Goal: Check status: Check status

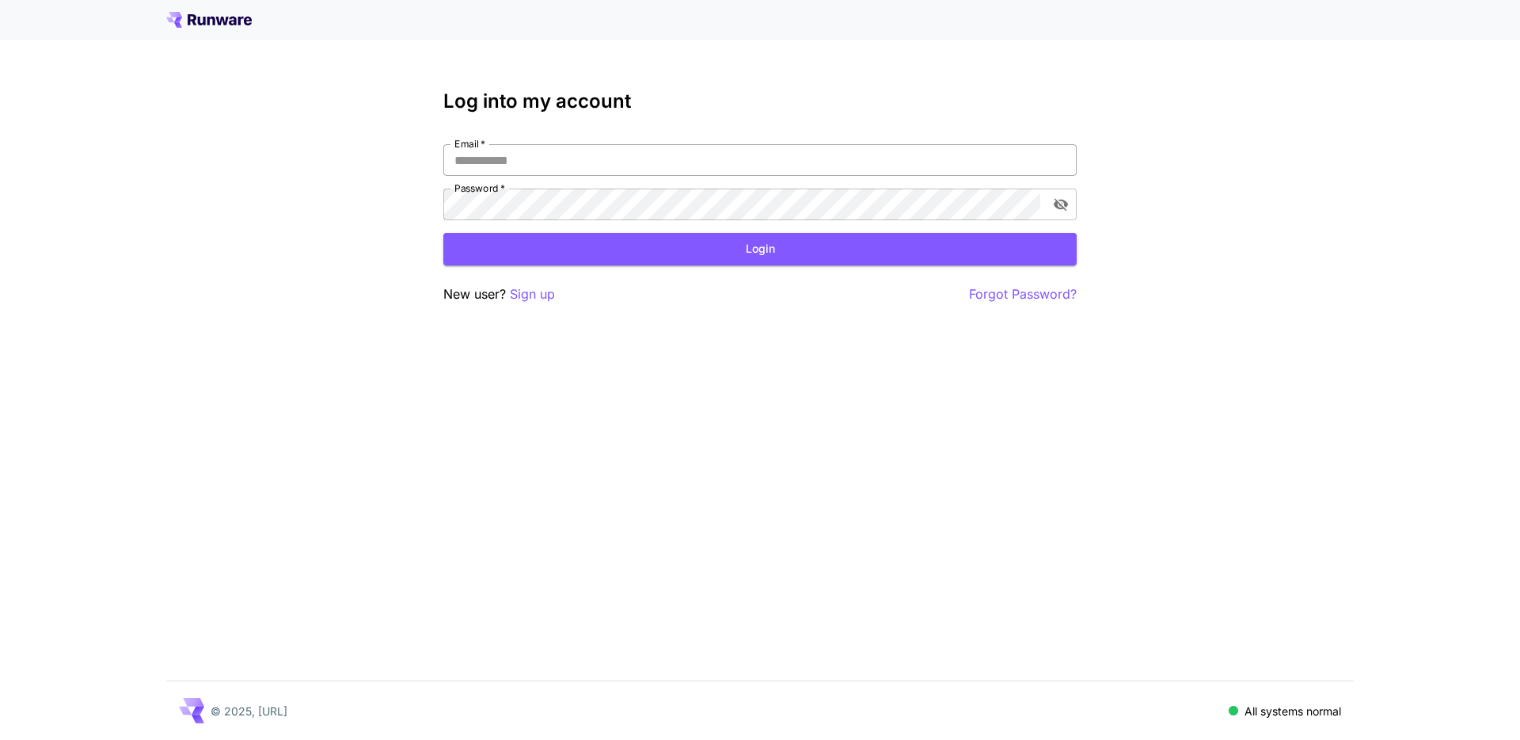
click at [641, 148] on input "Email   *" at bounding box center [759, 160] width 633 height 32
type input "**********"
click at [512, 249] on button "Login" at bounding box center [759, 249] width 633 height 32
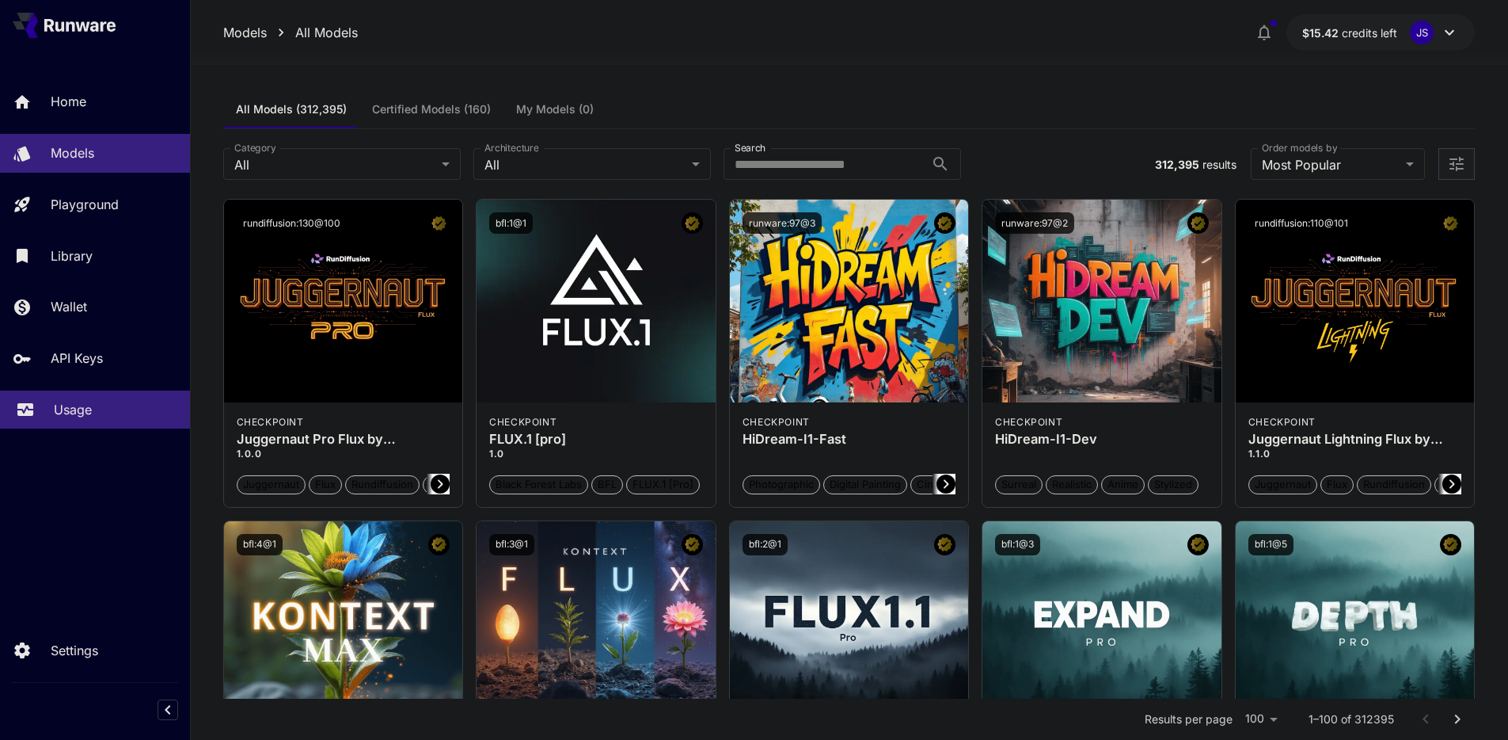
click at [76, 412] on p "Usage" at bounding box center [73, 409] width 38 height 19
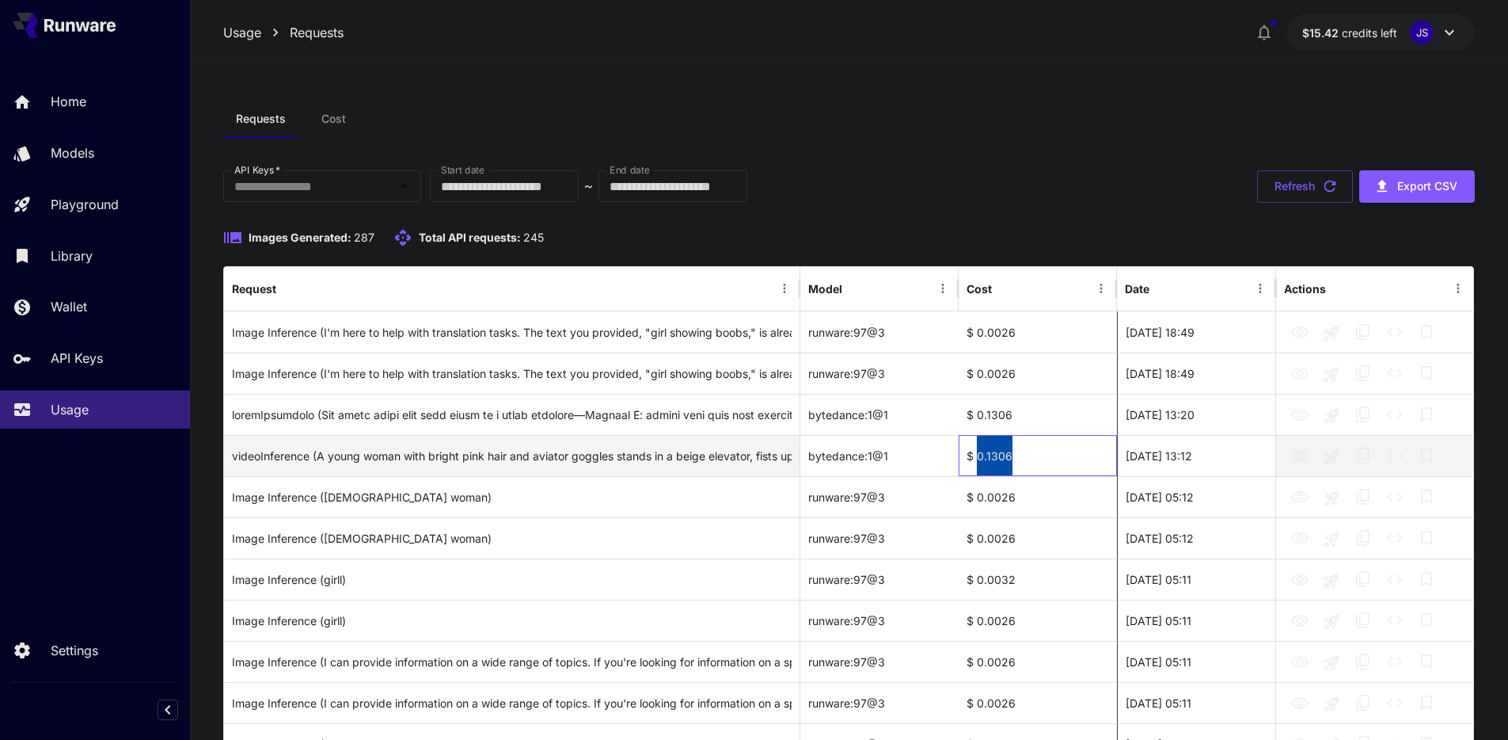
drag, startPoint x: 1029, startPoint y: 457, endPoint x: 978, endPoint y: 462, distance: 50.9
click at [978, 462] on div "$ 0.1306" at bounding box center [1038, 455] width 158 height 41
copy div "0.1306"
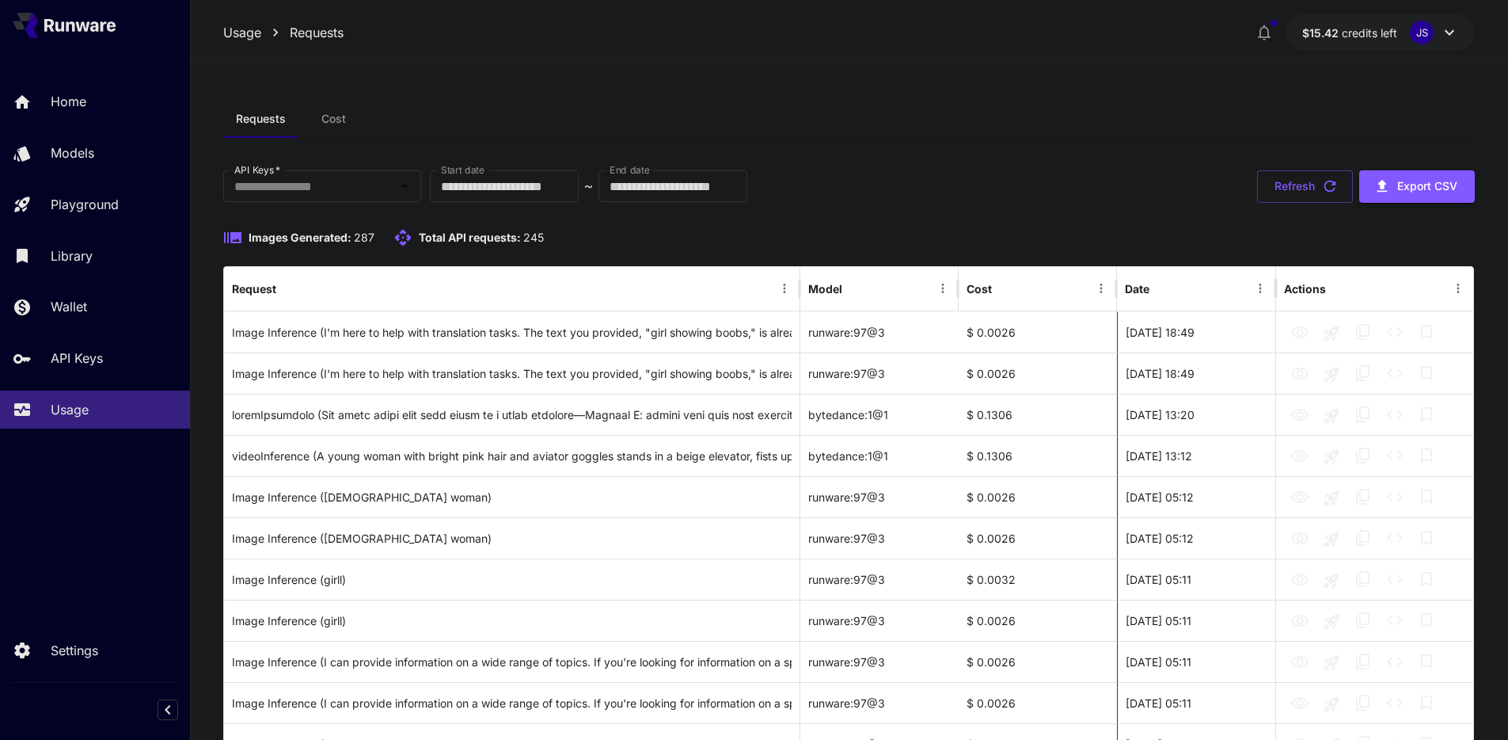
click at [1132, 135] on div "Requests Cost" at bounding box center [849, 119] width 1253 height 39
